Goal: Task Accomplishment & Management: Use online tool/utility

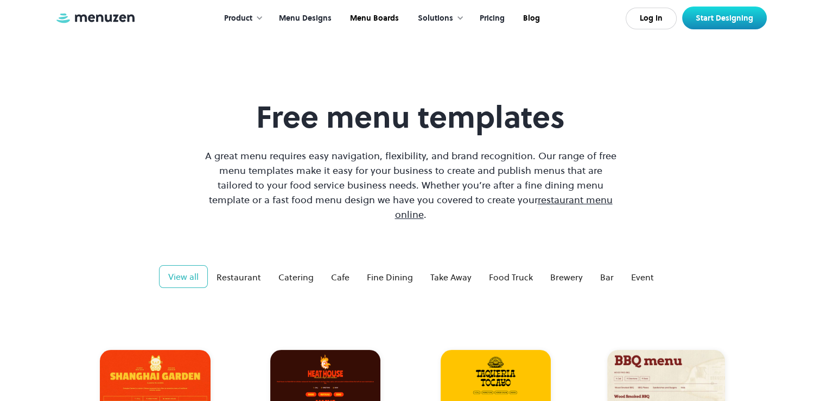
click at [489, 17] on link "Pricing" at bounding box center [491, 19] width 43 height 34
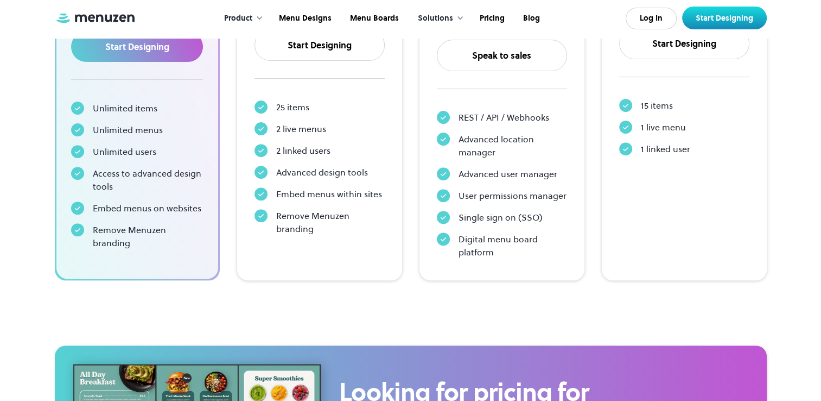
scroll to position [597, 0]
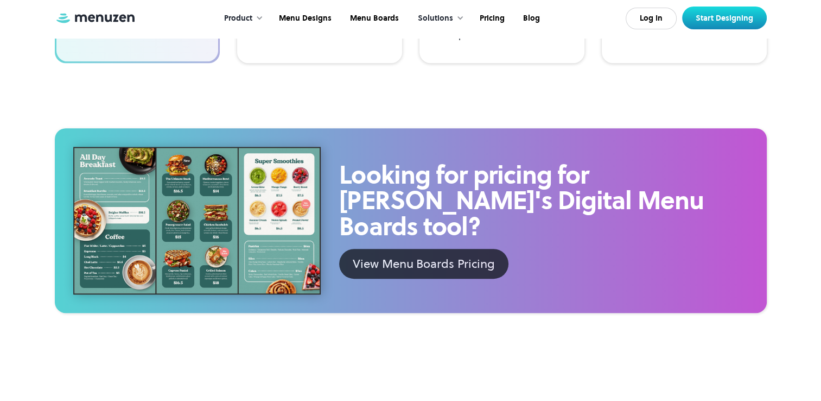
click at [377, 255] on div "View Menu Boards Pricing" at bounding box center [424, 264] width 142 height 18
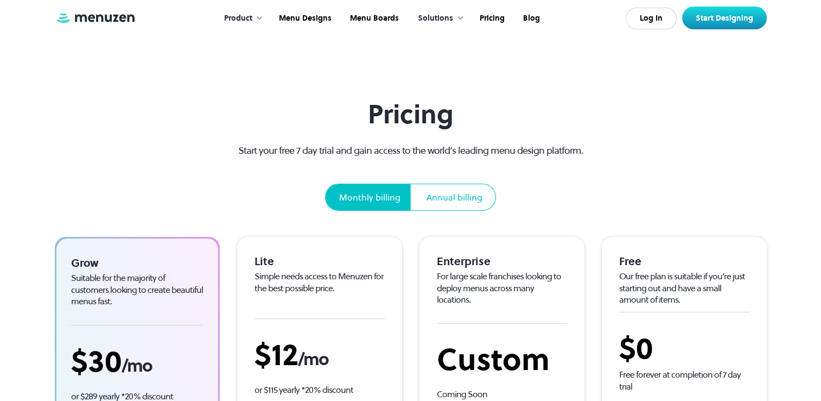
scroll to position [163, 0]
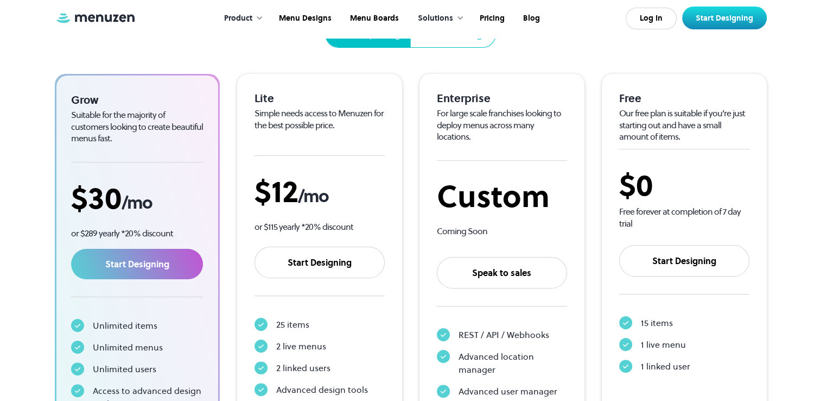
drag, startPoint x: 149, startPoint y: 21, endPoint x: 84, endPoint y: 16, distance: 65.3
click at [84, 16] on div "Product Overview Design your menu Manage your menu Market your menu Menu Design…" at bounding box center [411, 18] width 712 height 36
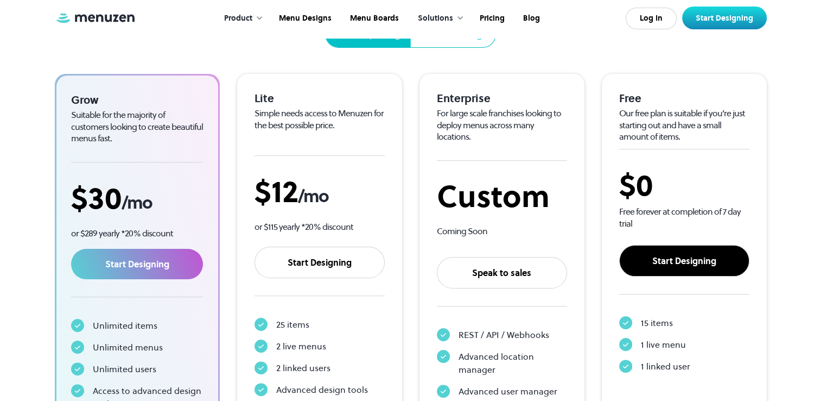
click at [705, 255] on link "Start Designing" at bounding box center [684, 260] width 130 height 31
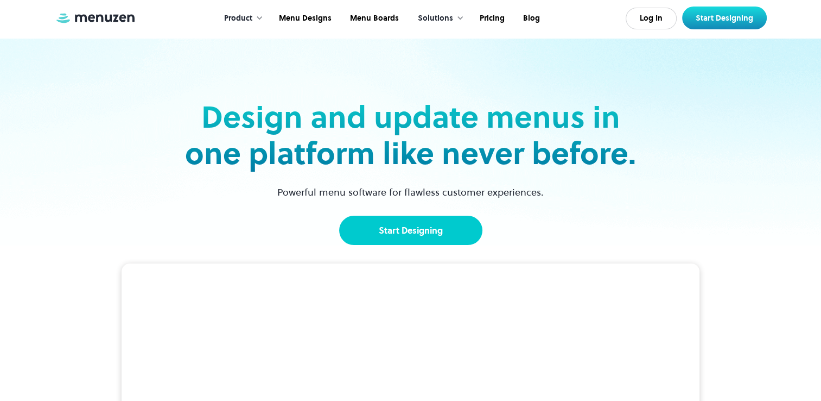
click at [405, 220] on link "Start Designing" at bounding box center [410, 230] width 143 height 29
